Goal: Information Seeking & Learning: Learn about a topic

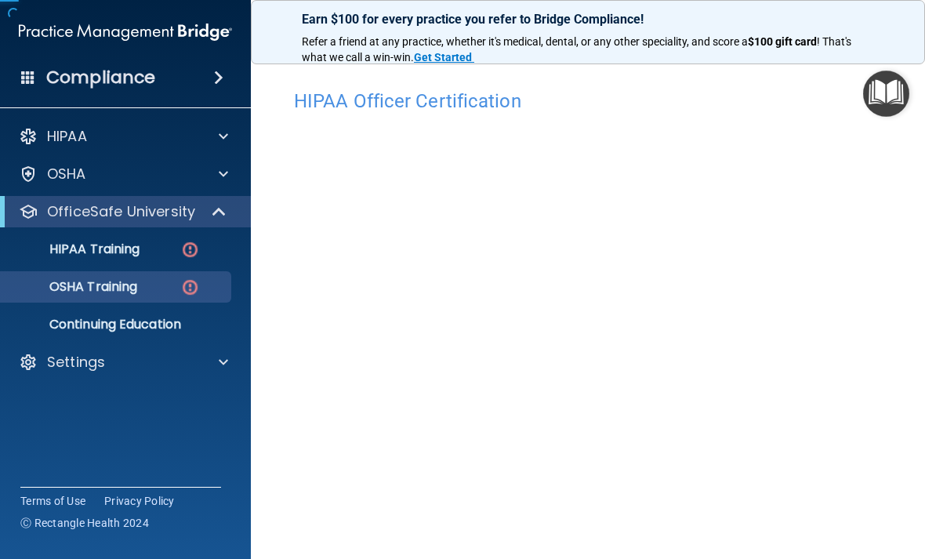
scroll to position [139, 0]
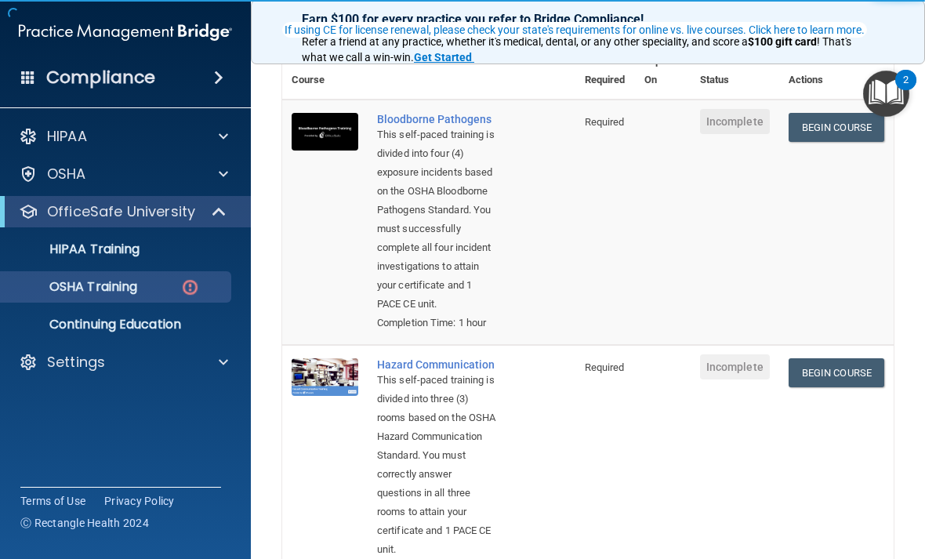
click at [828, 127] on link "Begin Course" at bounding box center [837, 127] width 96 height 29
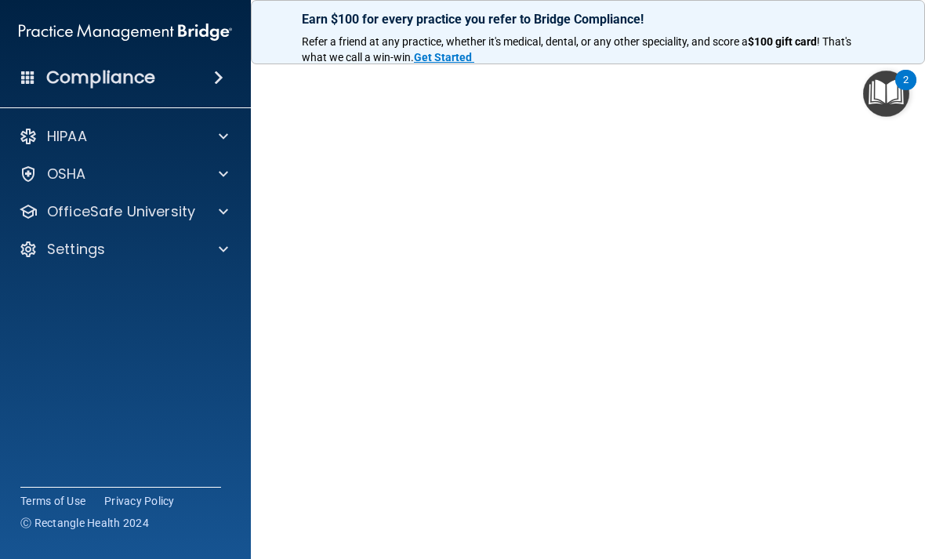
scroll to position [52, 0]
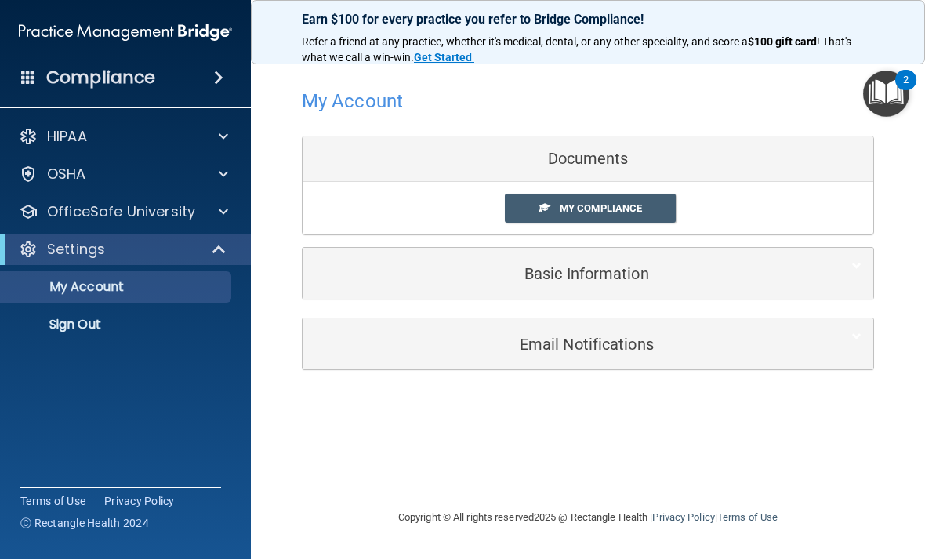
click at [179, 219] on p "OfficeSafe University" at bounding box center [121, 211] width 148 height 19
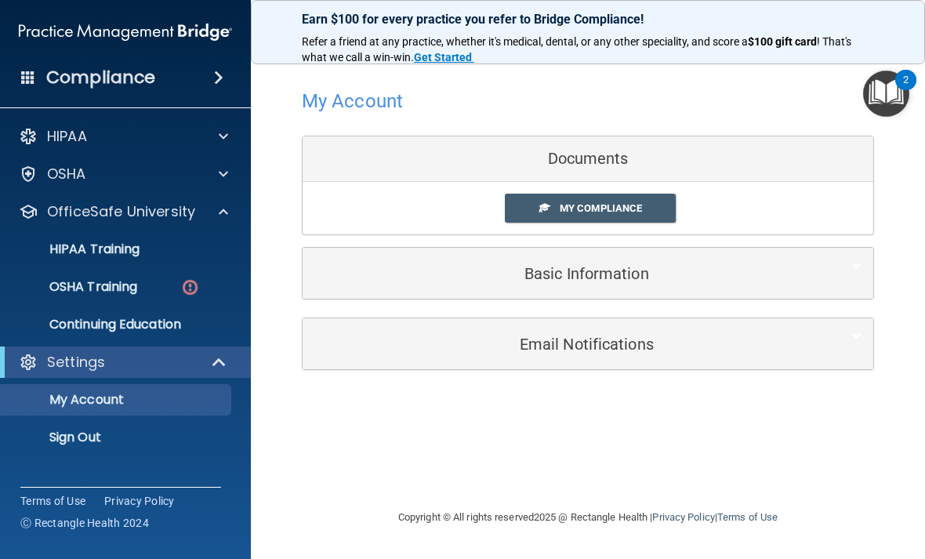
click at [136, 285] on p "OSHA Training" at bounding box center [73, 287] width 127 height 16
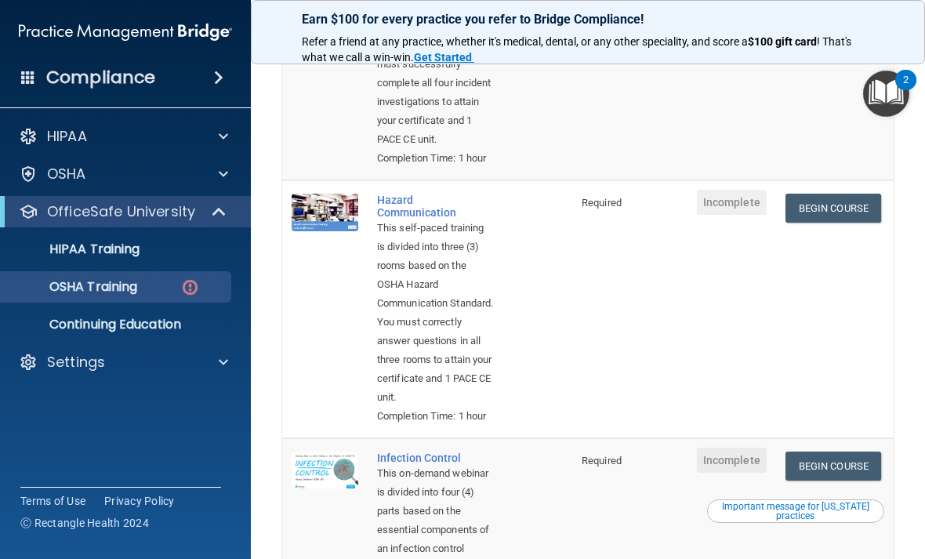
scroll to position [264, 0]
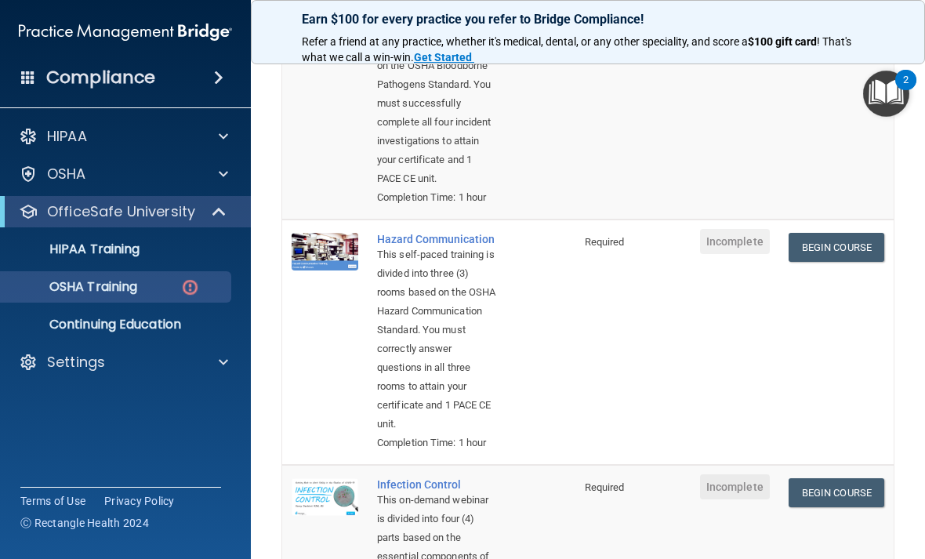
click at [859, 262] on link "Begin Course" at bounding box center [837, 247] width 96 height 29
click at [848, 262] on link "Begin Course" at bounding box center [837, 247] width 96 height 29
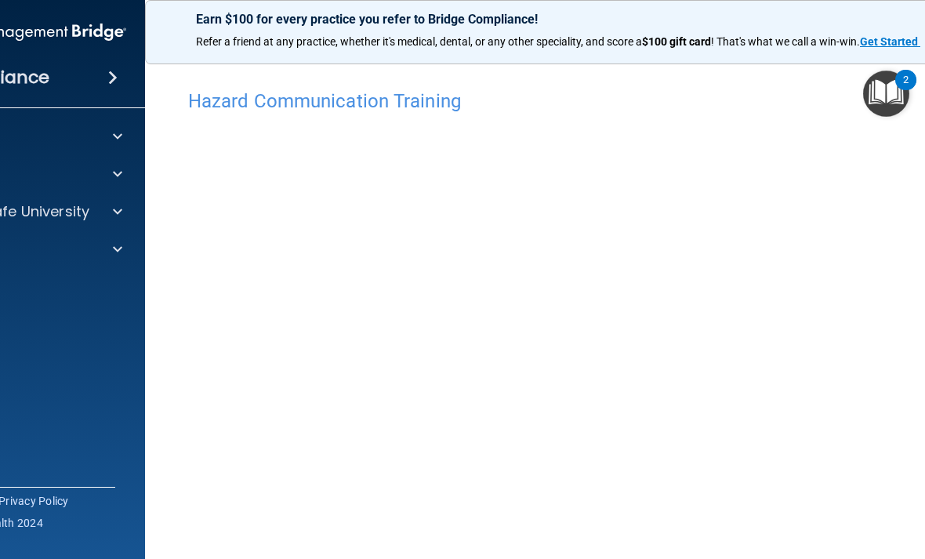
click at [109, 214] on div at bounding box center [115, 211] width 39 height 19
click at [48, 292] on div "OSHA Training" at bounding box center [11, 287] width 214 height 16
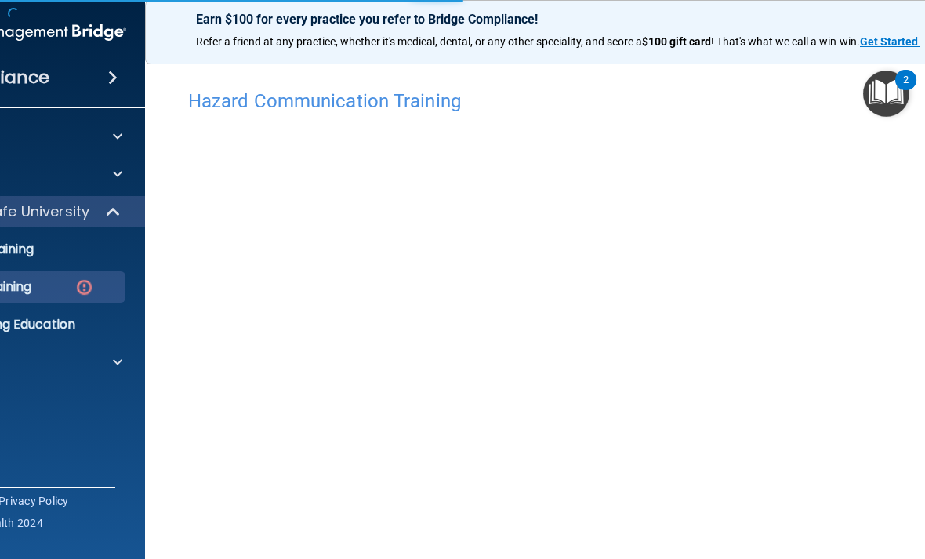
click at [92, 285] on img at bounding box center [84, 288] width 20 height 20
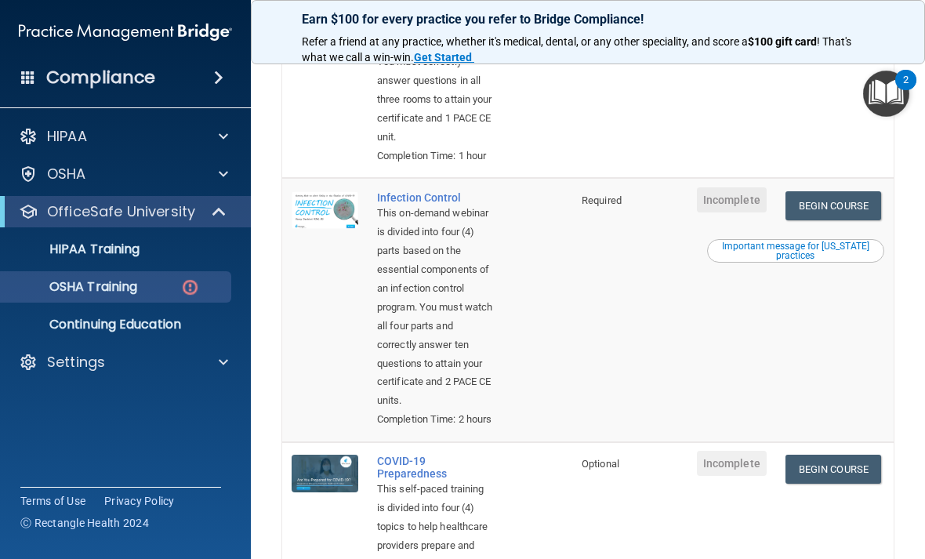
scroll to position [587, 0]
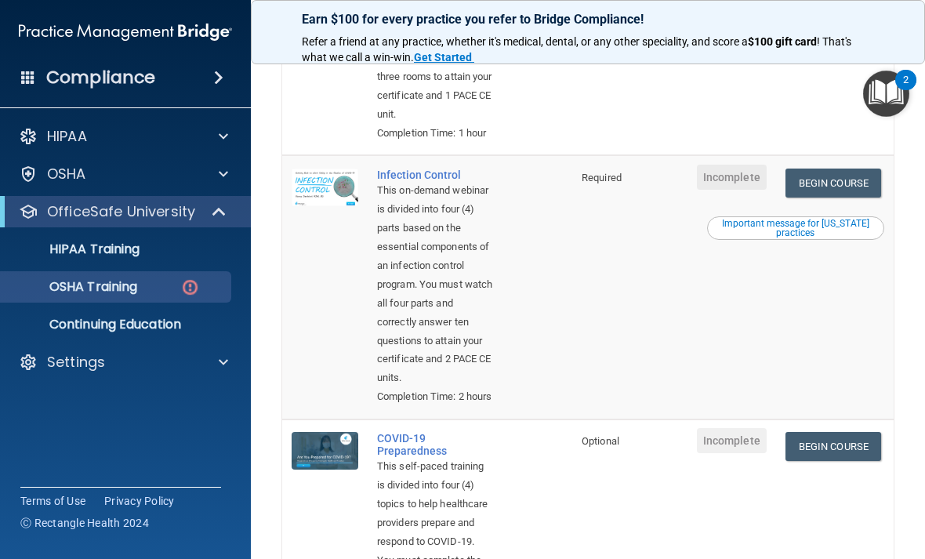
click at [859, 198] on link "Begin Course" at bounding box center [834, 183] width 96 height 29
click at [136, 295] on p "OSHA Training" at bounding box center [73, 287] width 127 height 16
click at [121, 287] on p "OSHA Training" at bounding box center [73, 287] width 127 height 16
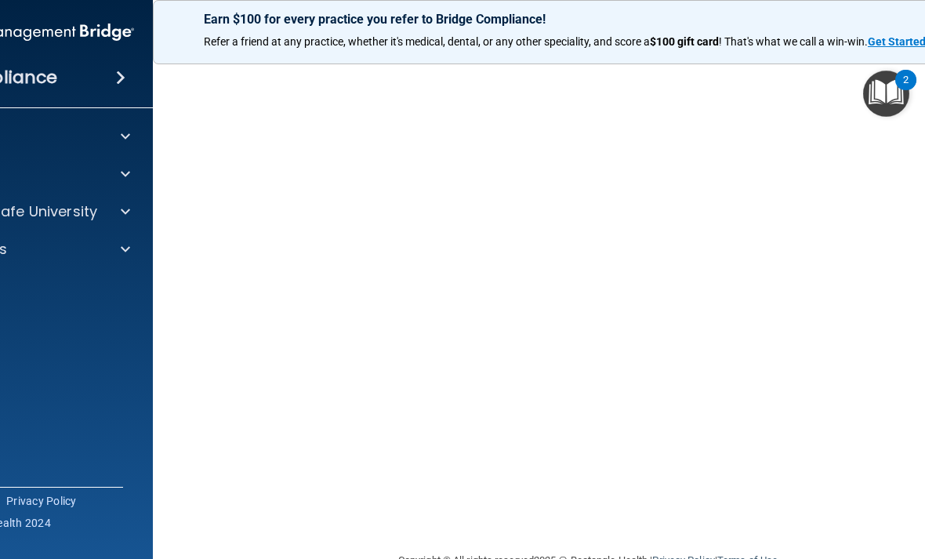
scroll to position [76, 0]
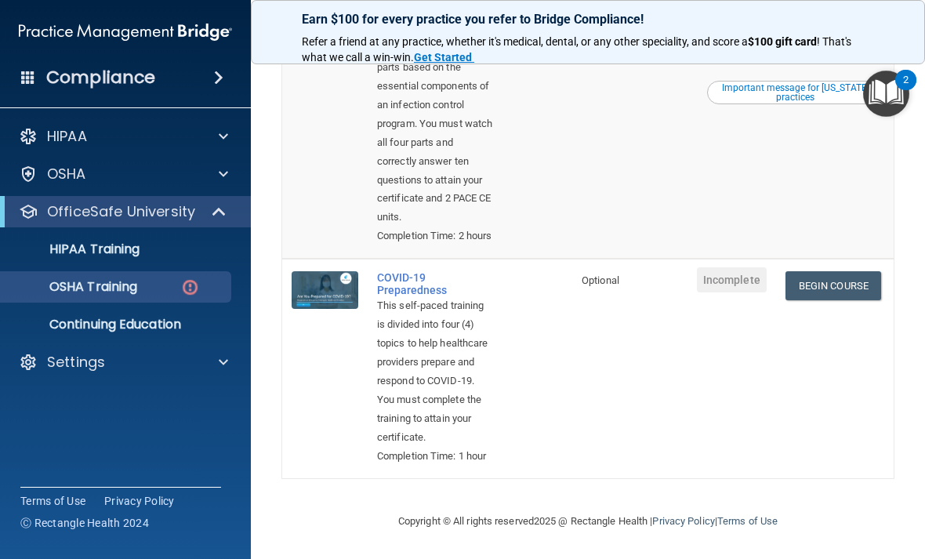
scroll to position [888, 0]
click at [846, 300] on link "Begin Course" at bounding box center [834, 285] width 96 height 29
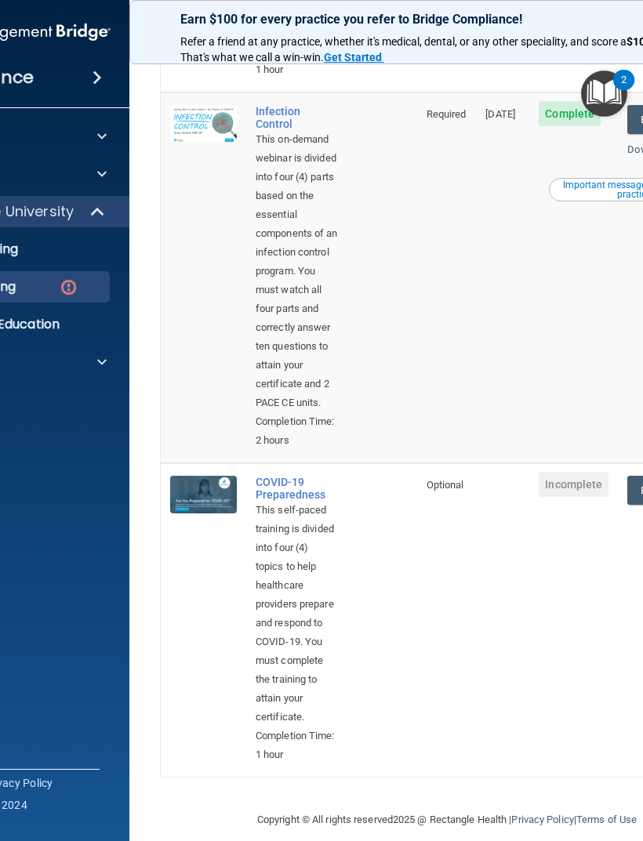
click at [97, 354] on span at bounding box center [101, 362] width 9 height 19
